Goal: Transaction & Acquisition: Purchase product/service

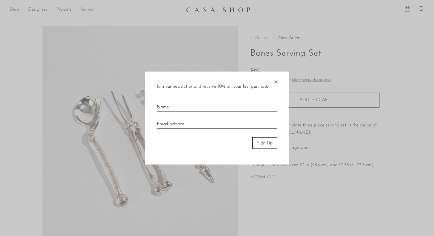
click at [277, 81] on span "×" at bounding box center [276, 80] width 6 height 18
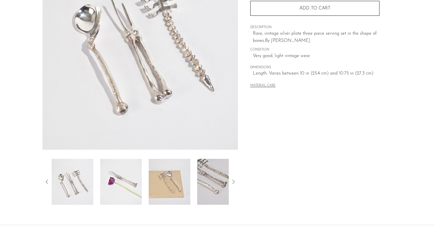
scroll to position [138, 0]
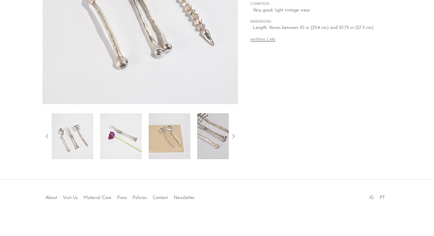
click at [111, 138] on img at bounding box center [121, 136] width 42 height 46
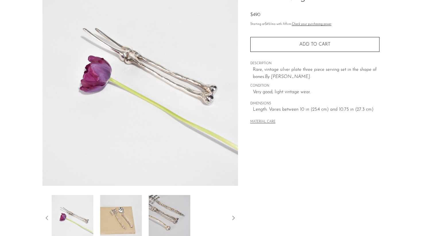
scroll to position [57, 0]
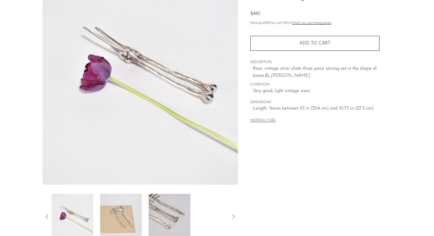
click at [124, 208] on img at bounding box center [121, 217] width 42 height 46
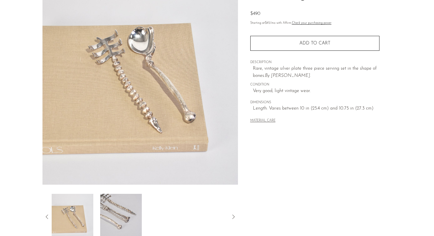
click at [127, 206] on img at bounding box center [121, 217] width 42 height 46
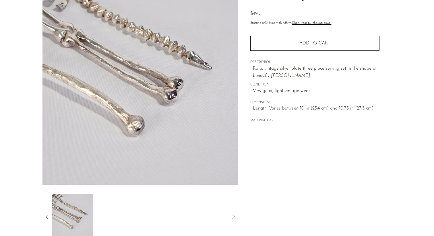
click at [265, 121] on button "MATERIAL CARE" at bounding box center [262, 121] width 25 height 4
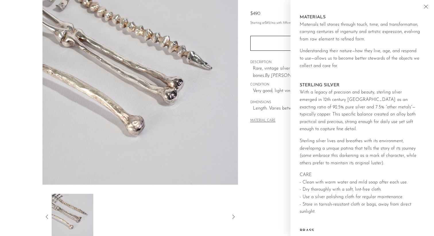
click at [423, 1] on modal-dialog "Material Care MATERIALS Materials tell stories through touch, time, and transfo…" at bounding box center [363, 118] width 144 height 236
click at [427, 7] on icon "Close" at bounding box center [426, 6] width 7 height 7
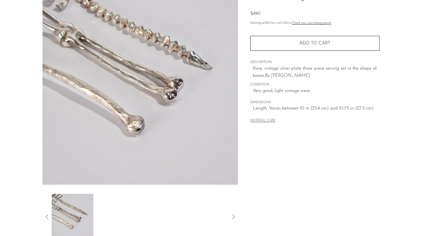
scroll to position [0, 0]
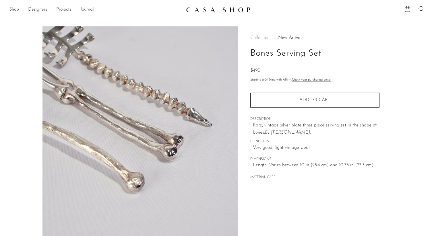
click at [200, 13] on link at bounding box center [217, 10] width 62 height 10
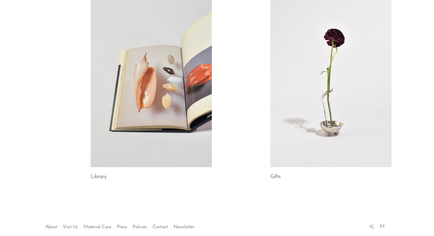
scroll to position [292, 0]
click at [295, 96] on link at bounding box center [330, 83] width 121 height 170
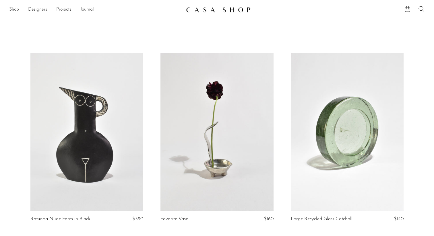
click at [212, 119] on link at bounding box center [217, 132] width 113 height 158
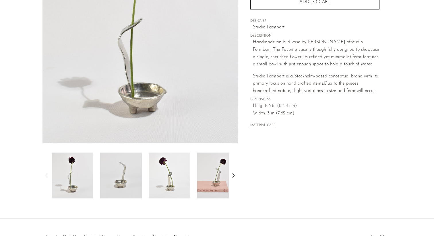
scroll to position [138, 0]
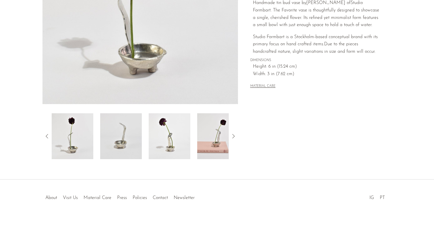
click at [120, 145] on img at bounding box center [121, 136] width 42 height 46
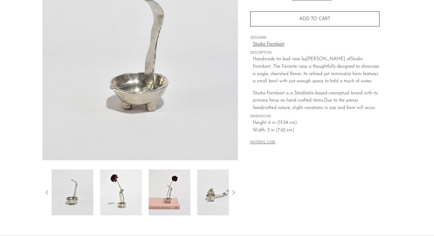
scroll to position [39, 0]
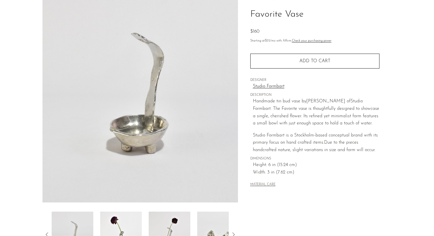
click at [148, 50] on img at bounding box center [140, 94] width 196 height 215
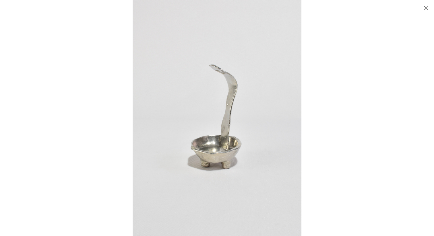
click at [212, 67] on img at bounding box center [217, 118] width 169 height 236
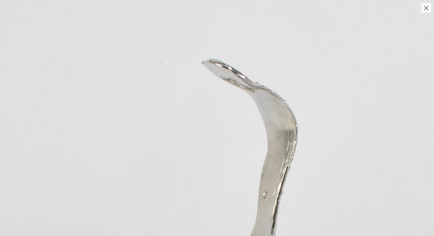
click at [248, 88] on img at bounding box center [228, 240] width 569 height 797
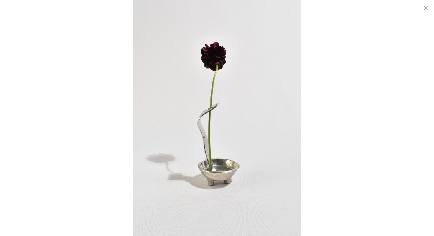
click at [428, 8] on button "Close" at bounding box center [426, 8] width 10 height 10
